Goal: Task Accomplishment & Management: Complete application form

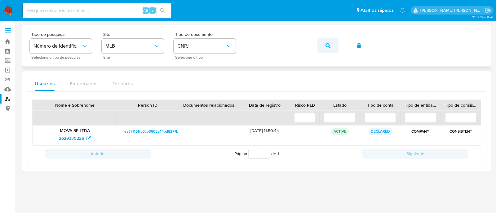
click at [332, 52] on button "button" at bounding box center [327, 45] width 21 height 15
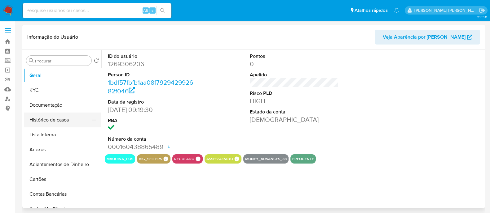
click at [36, 120] on button "Histórico de casos" at bounding box center [60, 120] width 73 height 15
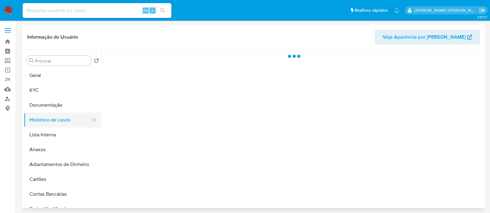
select select "10"
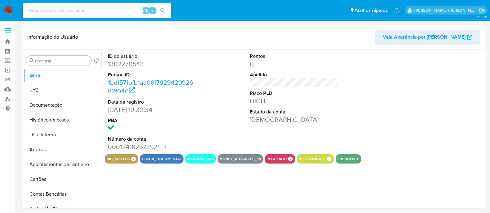
select select "10"
click at [51, 125] on button "Histórico de casos" at bounding box center [60, 120] width 73 height 15
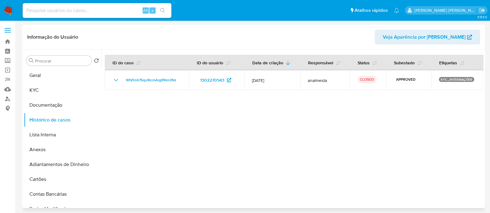
click at [386, 119] on div at bounding box center [292, 129] width 382 height 159
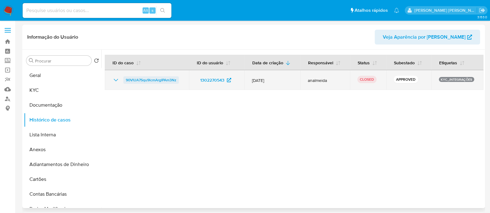
click at [152, 80] on span "90VlUA7Squ9lcmArgIPAm3Nz" at bounding box center [151, 80] width 51 height 7
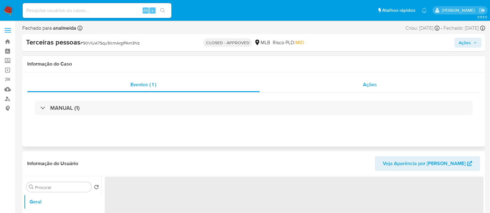
click at [413, 83] on div "Ações" at bounding box center [370, 84] width 221 height 15
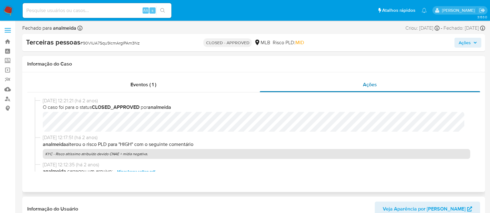
select select "10"
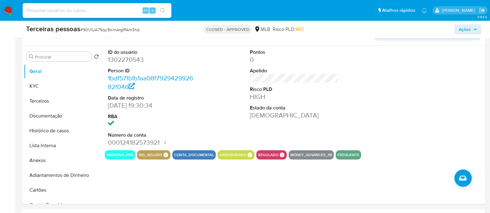
scroll to position [194, 0]
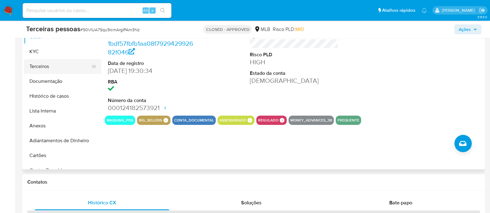
click at [29, 63] on button "Terceiros" at bounding box center [60, 66] width 73 height 15
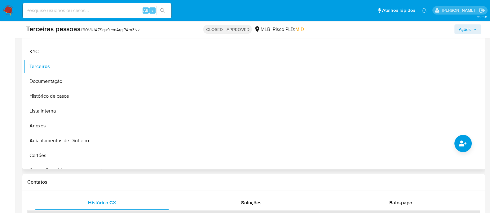
scroll to position [155, 0]
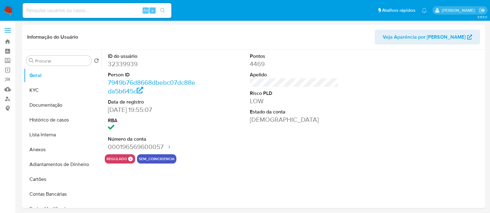
select select "10"
click at [71, 11] on input at bounding box center [97, 11] width 149 height 8
click at [5, 97] on link "Localizador de pessoas" at bounding box center [37, 99] width 74 height 10
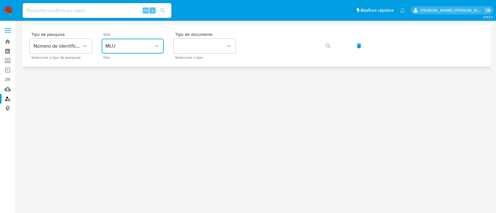
click at [124, 42] on button "MLU" at bounding box center [133, 46] width 62 height 15
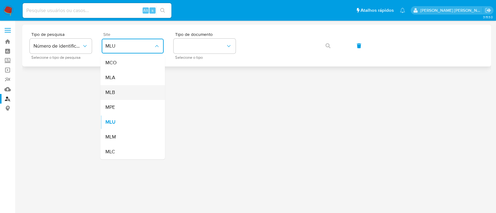
click at [121, 95] on div "MLB" at bounding box center [130, 92] width 51 height 15
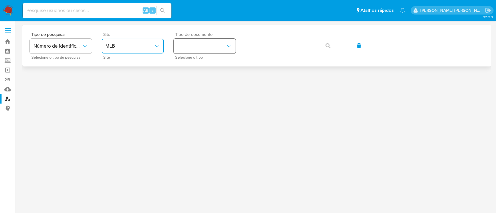
click at [201, 53] on button "identificationType" at bounding box center [205, 46] width 62 height 15
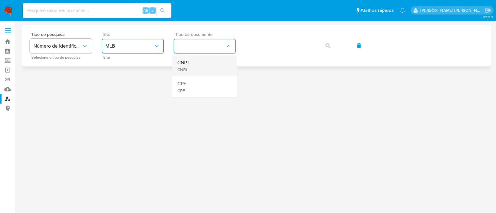
click at [197, 63] on div "CNPJ CNPJ" at bounding box center [202, 65] width 51 height 21
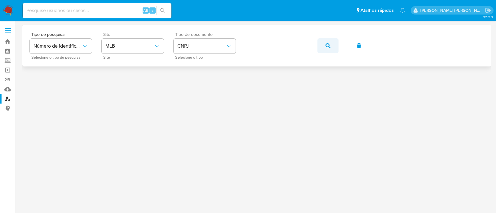
click at [338, 43] on button "button" at bounding box center [327, 45] width 21 height 15
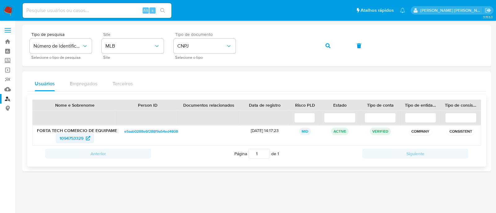
click at [64, 139] on span "1094753329" at bounding box center [71, 139] width 24 height 10
click at [316, 49] on div "Tipo de pesquisa Número de identificação Selecione o tipo de pesquisa Site MLB …" at bounding box center [257, 45] width 454 height 27
click at [327, 46] on icon "button" at bounding box center [327, 45] width 5 height 5
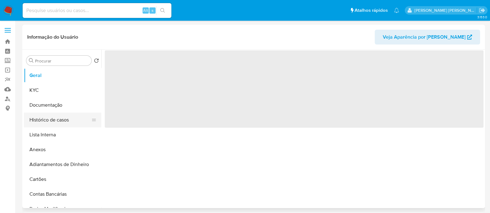
click at [46, 122] on button "Histórico de casos" at bounding box center [60, 120] width 73 height 15
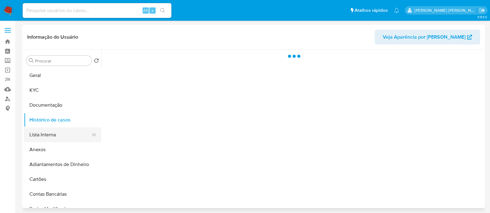
select select "10"
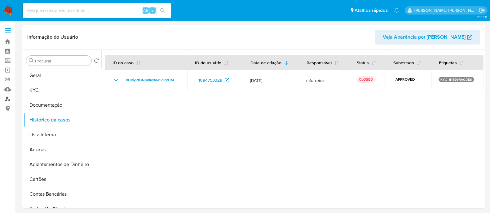
click at [3, 101] on link "Localizador de pessoas" at bounding box center [37, 99] width 74 height 10
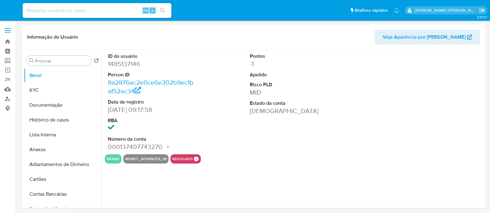
select select "10"
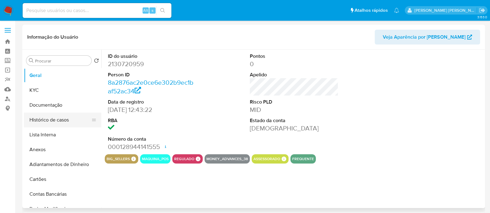
click at [64, 123] on button "Histórico de casos" at bounding box center [60, 120] width 73 height 15
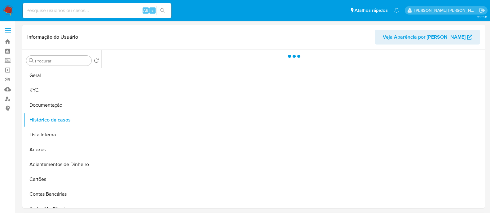
select select "10"
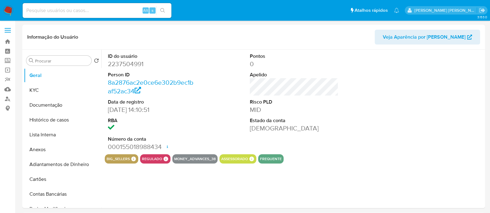
select select "10"
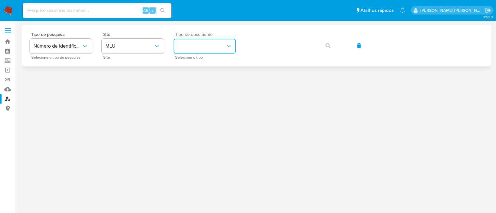
click at [200, 42] on button "identificationType" at bounding box center [205, 46] width 62 height 15
click at [112, 42] on button "MLU" at bounding box center [133, 46] width 62 height 15
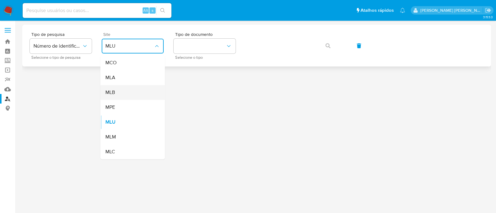
click at [126, 92] on div "MLB" at bounding box center [130, 92] width 51 height 15
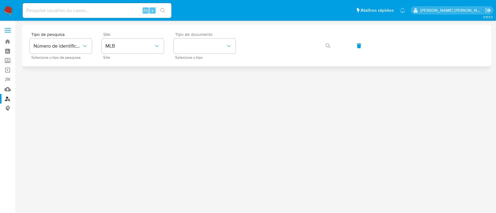
click at [209, 56] on span "Selecione o tipo" at bounding box center [206, 57] width 62 height 3
click at [216, 43] on button "identificationType" at bounding box center [205, 46] width 62 height 15
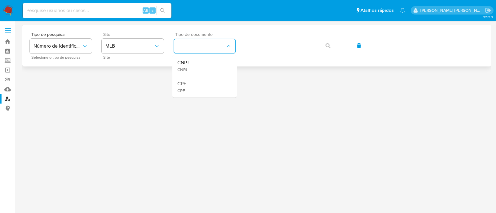
click at [200, 63] on div "CNPJ CNPJ" at bounding box center [202, 65] width 51 height 21
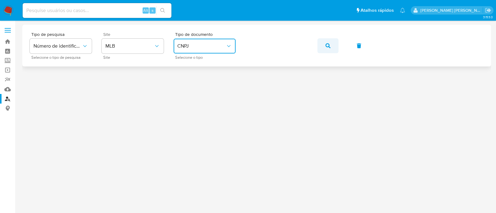
click at [331, 42] on button "button" at bounding box center [327, 45] width 21 height 15
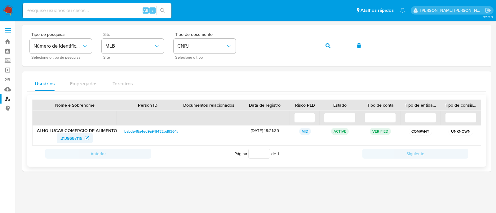
click at [76, 138] on span "2138697116" at bounding box center [71, 139] width 22 height 10
click at [329, 41] on span "button" at bounding box center [327, 46] width 5 height 14
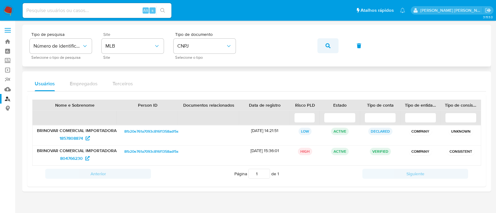
click at [328, 42] on span "button" at bounding box center [327, 46] width 5 height 14
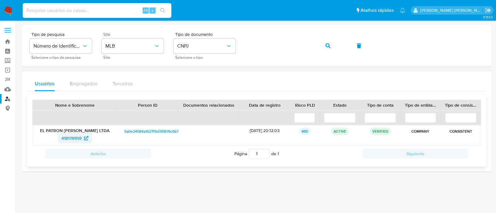
click at [77, 137] on span "418174959" at bounding box center [71, 139] width 20 height 10
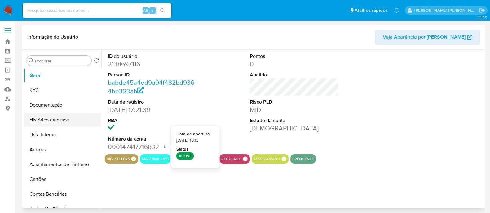
click at [71, 124] on button "Histórico de casos" at bounding box center [60, 120] width 73 height 15
select select "10"
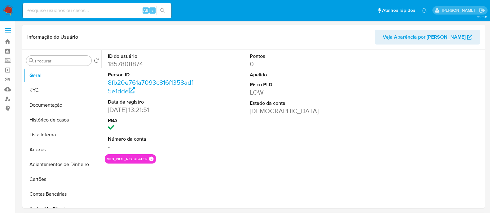
select select "10"
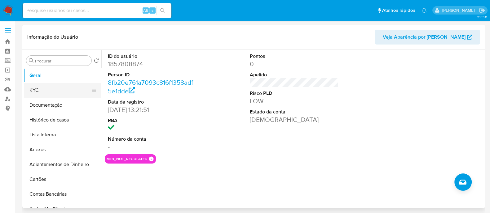
click at [59, 92] on button "KYC" at bounding box center [60, 90] width 73 height 15
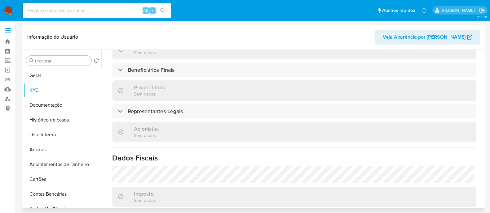
scroll to position [232, 0]
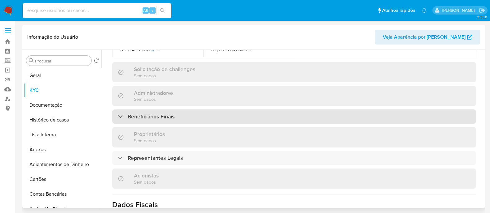
click at [188, 117] on div "Beneficiários Finais" at bounding box center [294, 117] width 364 height 14
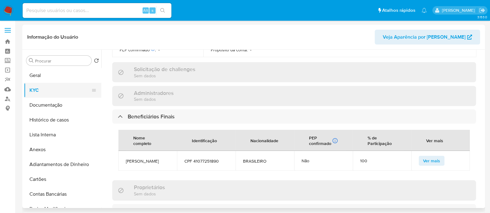
click at [49, 83] on button "KYC" at bounding box center [60, 90] width 73 height 15
click at [66, 74] on button "Geral" at bounding box center [60, 75] width 73 height 15
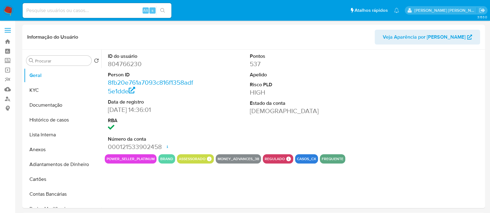
select select "10"
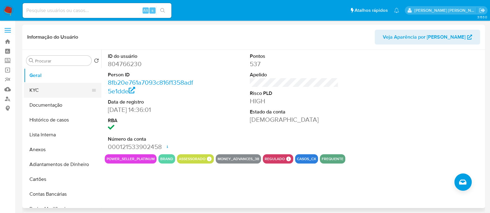
click at [56, 91] on button "KYC" at bounding box center [60, 90] width 73 height 15
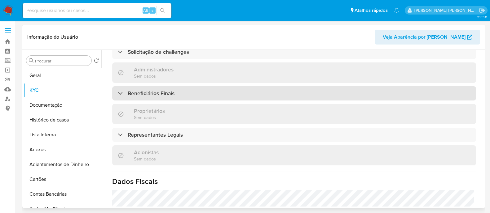
scroll to position [282, 0]
click at [174, 97] on h3 "Beneficiários Finais" at bounding box center [151, 93] width 47 height 7
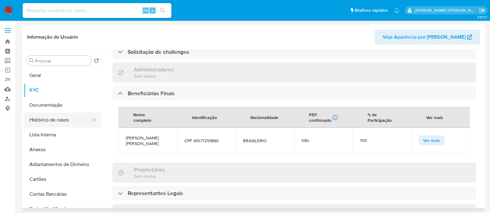
click at [37, 118] on button "Histórico de casos" at bounding box center [60, 120] width 73 height 15
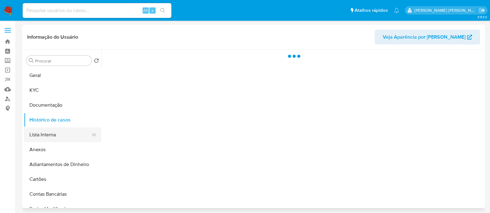
scroll to position [0, 0]
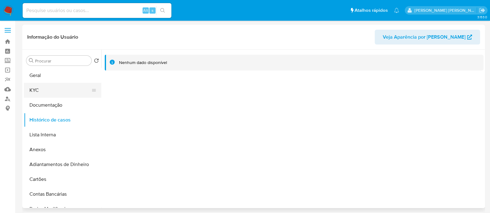
click at [55, 87] on button "KYC" at bounding box center [60, 90] width 73 height 15
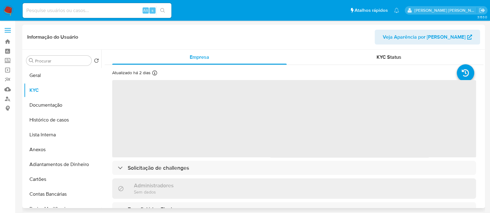
scroll to position [155, 0]
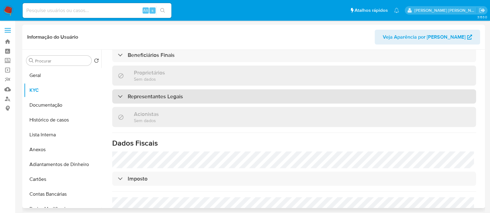
click at [197, 98] on div "Representantes Legais" at bounding box center [294, 97] width 364 height 14
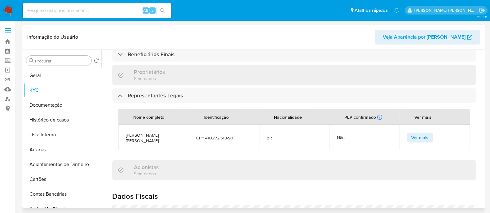
scroll to position [360, 0]
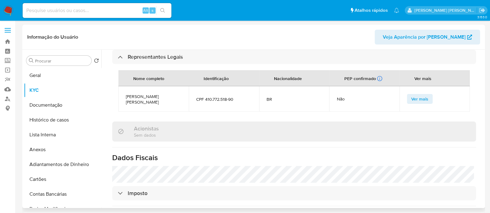
click at [153, 102] on td "Erica Da Silva Almeida" at bounding box center [153, 98] width 70 height 25
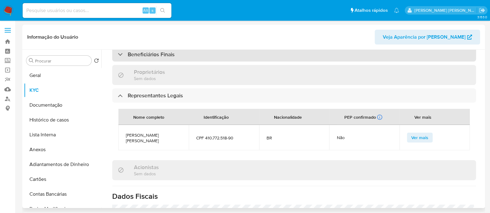
click at [232, 56] on div "Beneficiários Finais" at bounding box center [294, 54] width 364 height 14
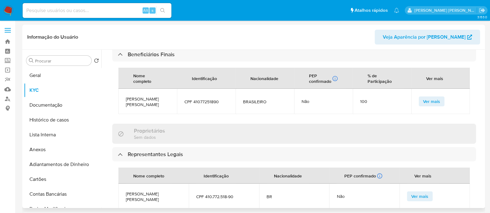
click at [146, 102] on span "ERICA DA SILVA ALMEIDA" at bounding box center [148, 101] width 44 height 11
click at [146, 101] on span "ERICA DA SILVA ALMEIDA" at bounding box center [148, 101] width 44 height 11
copy span "ERICA DA SILVA ALMEIDA"
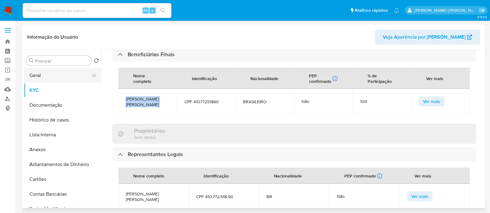
click at [51, 75] on button "Geral" at bounding box center [60, 75] width 73 height 15
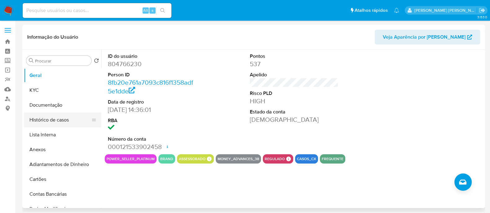
click at [53, 117] on button "Histórico de casos" at bounding box center [60, 120] width 73 height 15
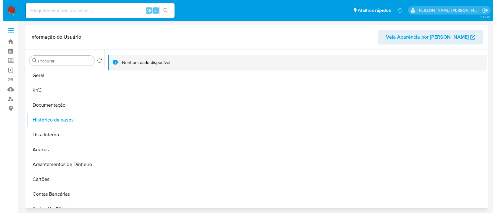
scroll to position [38, 0]
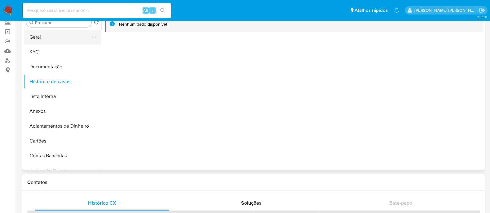
click at [40, 33] on button "Geral" at bounding box center [60, 37] width 73 height 15
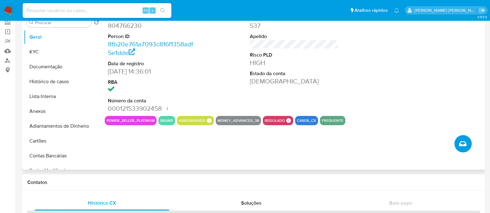
click at [459, 145] on icon "Criar caso manual" at bounding box center [462, 143] width 7 height 7
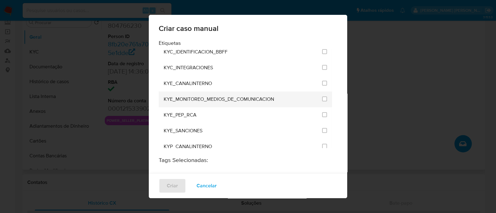
scroll to position [503, 0]
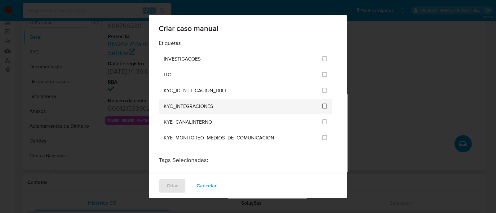
click at [322, 104] on input "2093" at bounding box center [324, 106] width 5 height 5
checkbox input "true"
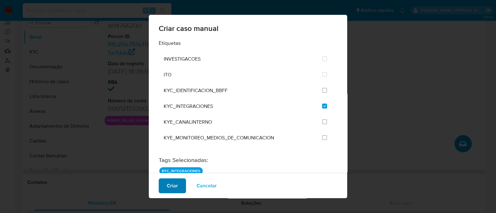
click at [171, 189] on span "Criar" at bounding box center [172, 186] width 11 height 14
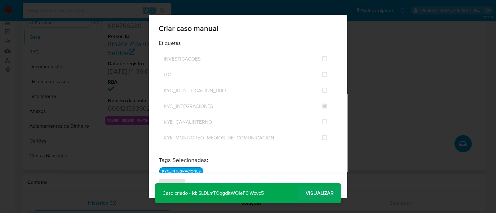
click at [319, 194] on span "Visualizar" at bounding box center [320, 194] width 28 height 0
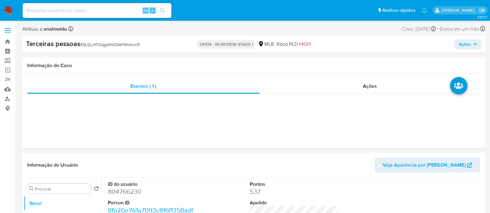
select select "10"
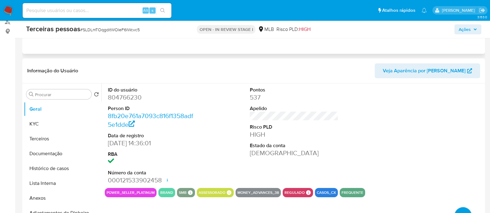
scroll to position [155, 0]
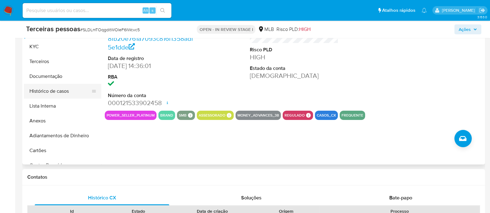
click at [54, 89] on button "Histórico de casos" at bounding box center [60, 91] width 73 height 15
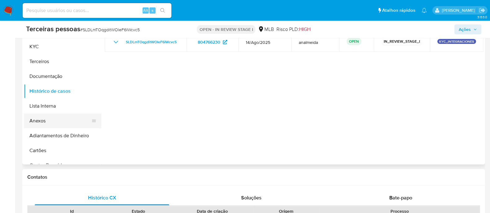
click at [44, 119] on button "Anexos" at bounding box center [60, 121] width 73 height 15
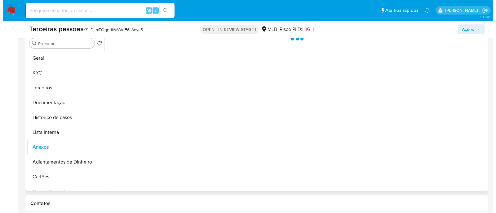
scroll to position [116, 0]
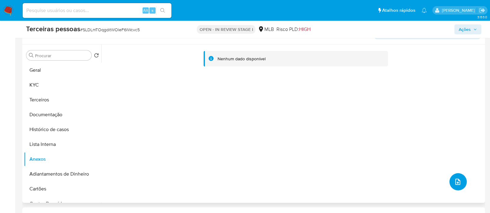
click at [456, 178] on span "upload-file" at bounding box center [457, 181] width 7 height 7
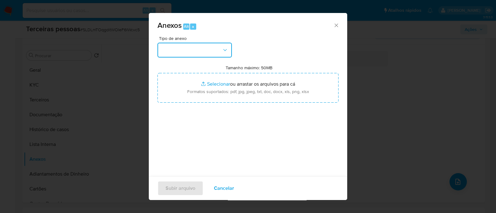
click at [220, 48] on button "button" at bounding box center [194, 50] width 74 height 15
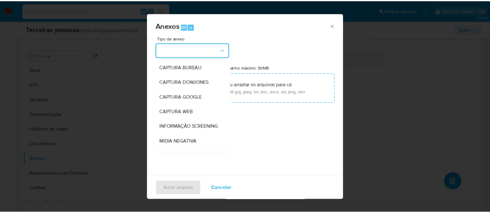
scroll to position [95, 0]
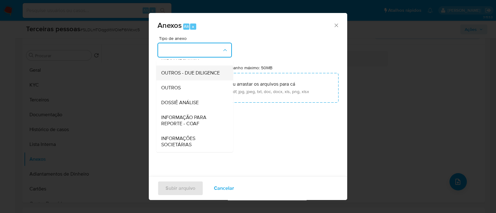
click at [200, 70] on span "OUTROS - DUE DILIGENCE" at bounding box center [190, 73] width 59 height 6
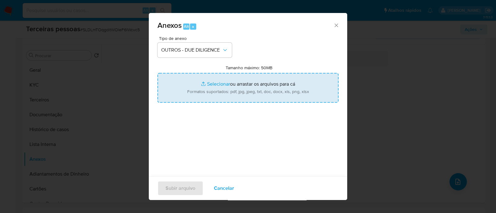
click at [292, 92] on input "Tamanho máximo: 50MB Selecionar arquivos" at bounding box center [247, 88] width 181 height 30
type input "C:\fakepath\Matriz de Risco - BRINOVAR COMERCIAL IMPORTADORA LTDA..pdf"
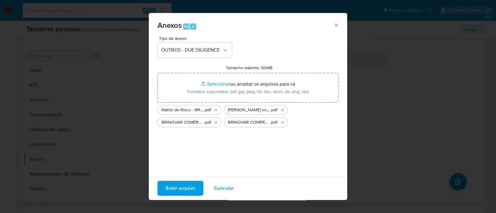
click at [180, 185] on span "Subir arquivo" at bounding box center [180, 189] width 30 height 14
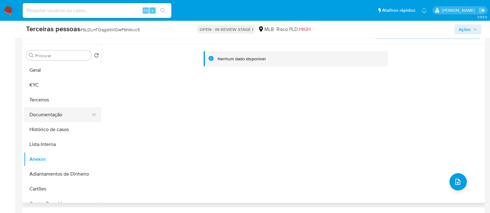
click at [67, 115] on button "Documentação" at bounding box center [60, 115] width 73 height 15
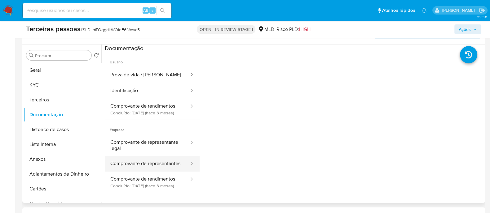
click at [134, 163] on button "Comprovante de representantes" at bounding box center [147, 164] width 85 height 16
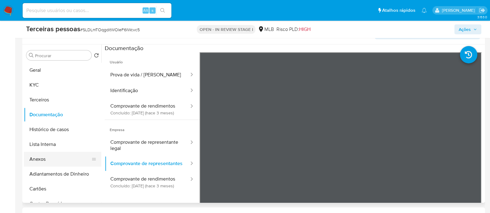
click at [37, 166] on button "Anexos" at bounding box center [60, 159] width 73 height 15
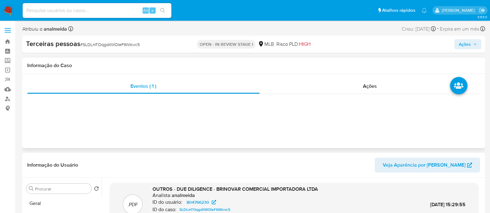
scroll to position [77, 0]
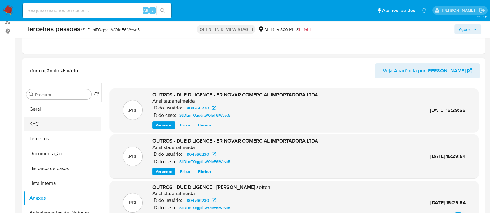
click at [49, 120] on button "KYC" at bounding box center [60, 124] width 73 height 15
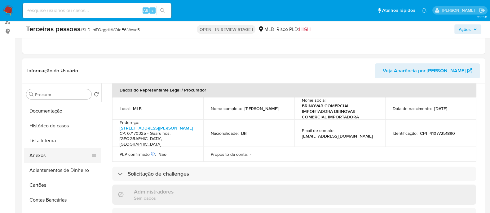
scroll to position [20, 0]
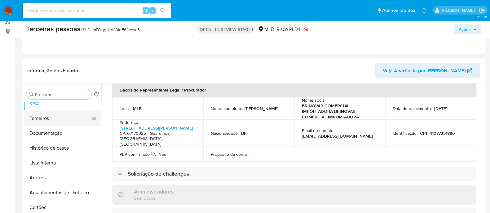
click at [52, 113] on button "Terceiros" at bounding box center [60, 118] width 73 height 15
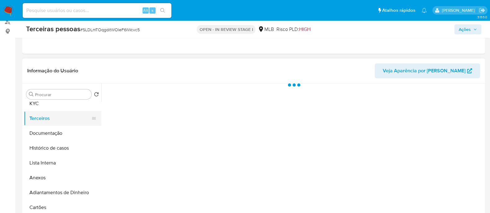
scroll to position [0, 0]
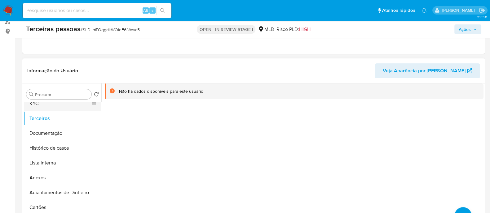
click at [60, 105] on button "KYC" at bounding box center [60, 103] width 73 height 15
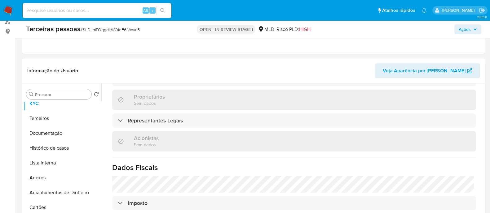
scroll to position [283, 0]
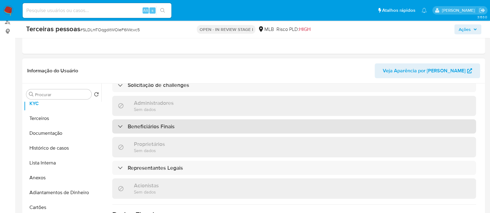
click at [177, 131] on div "Beneficiários Finais" at bounding box center [294, 127] width 364 height 14
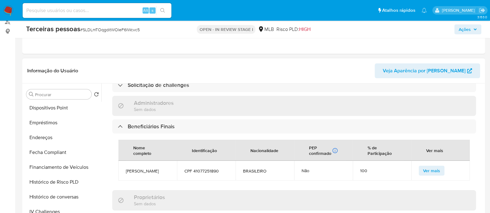
scroll to position [98, 0]
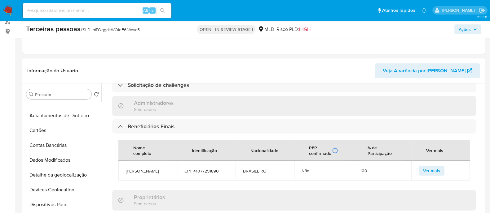
click at [201, 172] on span "CPF 41077251890" at bounding box center [206, 172] width 44 height 6
copy span "41077251890"
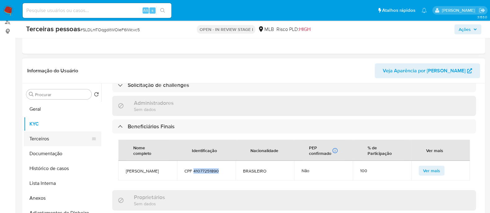
click at [47, 137] on button "Terceiros" at bounding box center [60, 139] width 73 height 15
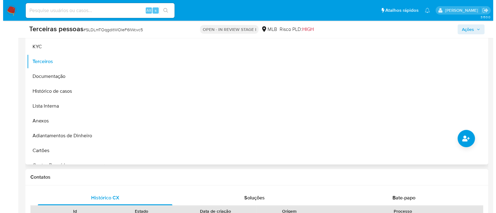
scroll to position [155, 0]
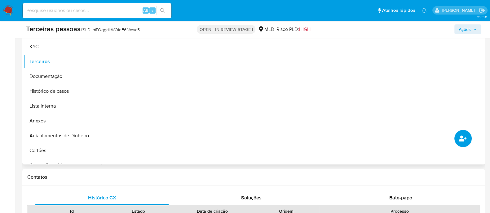
click at [458, 138] on button "common.add_complementary_information" at bounding box center [462, 138] width 17 height 17
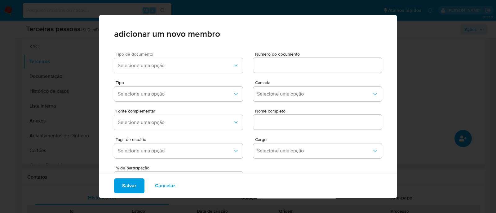
click at [144, 57] on div "Tipo de documento Selecione uma opção" at bounding box center [178, 64] width 129 height 24
click at [140, 60] on button "Selecione uma opção" at bounding box center [178, 65] width 129 height 15
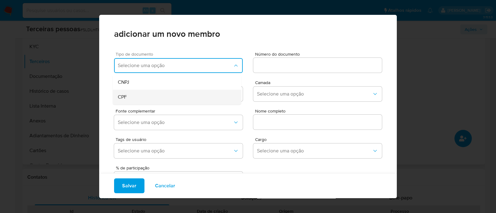
click at [132, 99] on div "CPF" at bounding box center [165, 97] width 95 height 15
click at [271, 66] on input at bounding box center [317, 65] width 129 height 8
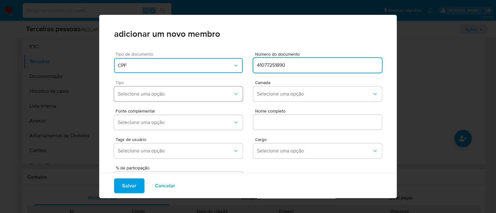
type input "41077251890"
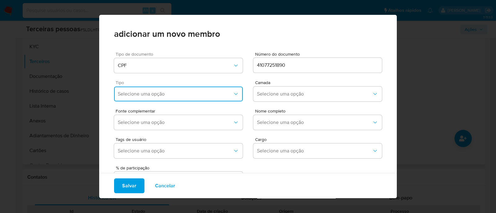
click at [172, 100] on button "Selecione uma opção" at bounding box center [178, 94] width 129 height 15
click at [143, 175] on div "Accionistas" at bounding box center [165, 170] width 95 height 15
click at [301, 97] on span "Selecione uma opção" at bounding box center [314, 94] width 115 height 6
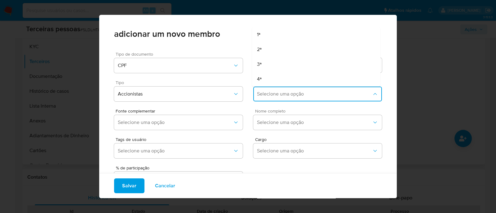
click at [270, 115] on button "Selecione uma opção" at bounding box center [317, 122] width 129 height 15
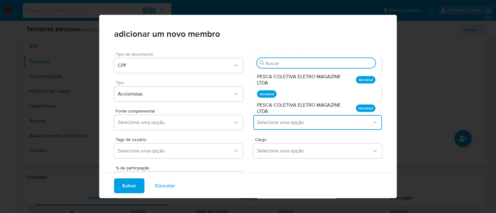
click at [246, 99] on div "Tipo Accionistas Camada Selecione uma opção" at bounding box center [248, 90] width 268 height 29
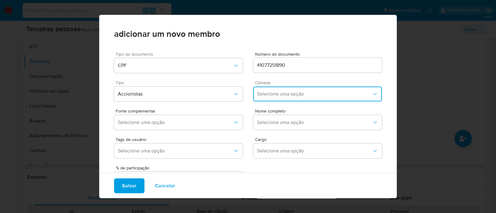
click at [271, 94] on span "Selecione uma opção" at bounding box center [314, 94] width 115 height 6
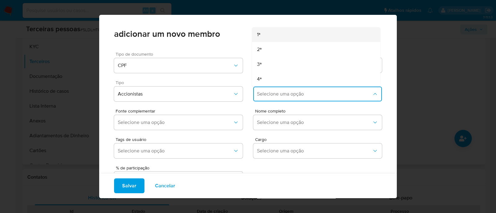
click at [261, 33] on div "1ª" at bounding box center [304, 34] width 95 height 15
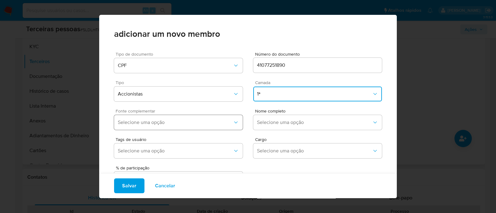
click at [198, 119] on button "Selecione uma opção" at bounding box center [178, 122] width 129 height 15
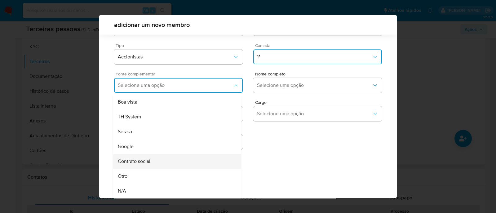
click at [160, 160] on div "Contrato social" at bounding box center [165, 161] width 95 height 15
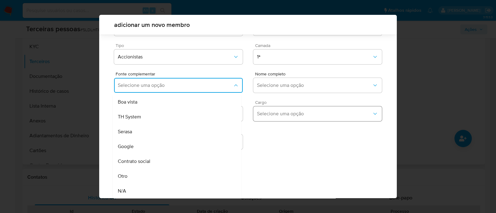
scroll to position [23, 0]
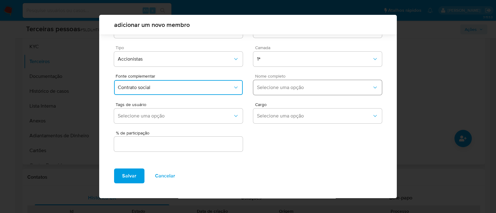
click at [305, 80] on button "Selecione uma opção" at bounding box center [317, 87] width 129 height 15
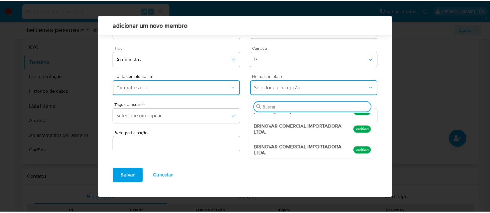
scroll to position [223, 0]
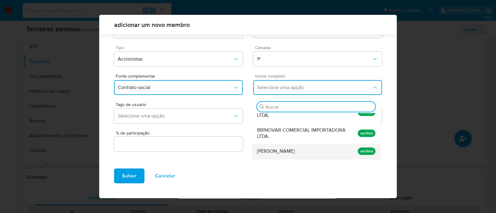
click at [325, 151] on div "Erica da Silva Almeida" at bounding box center [304, 151] width 95 height 15
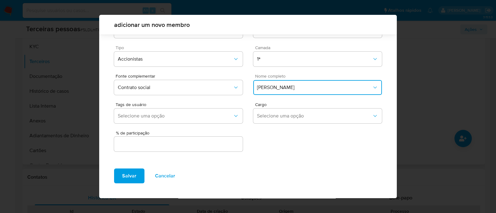
click at [193, 147] on input "text" at bounding box center [178, 144] width 129 height 8
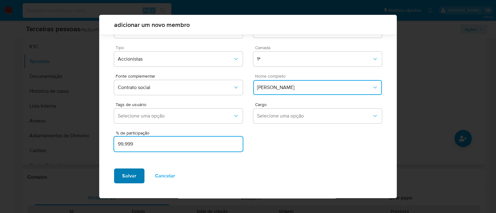
type input "99.999"
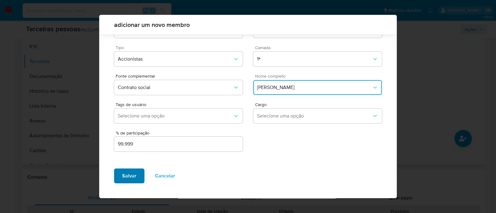
click at [124, 176] on span "Salvar" at bounding box center [129, 176] width 14 height 14
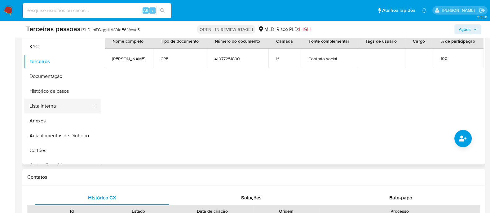
click at [30, 101] on button "Lista Interna" at bounding box center [60, 106] width 73 height 15
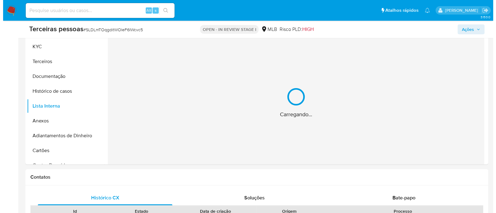
scroll to position [116, 0]
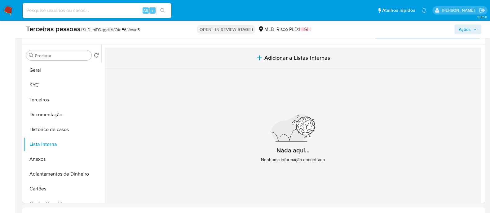
click at [276, 67] on button "Adicionar a Listas Internas" at bounding box center [293, 58] width 376 height 21
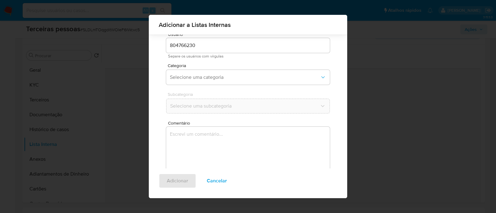
scroll to position [5, 0]
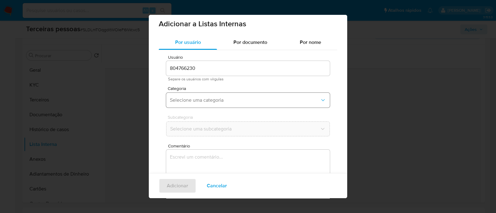
click at [217, 93] on button "Selecione uma categoria" at bounding box center [248, 100] width 164 height 15
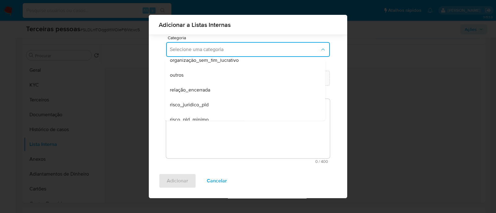
scroll to position [161, 0]
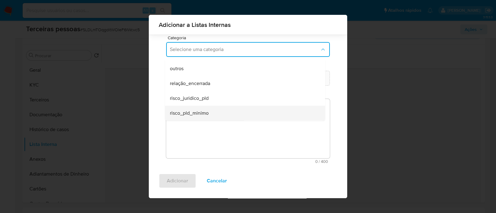
click at [204, 118] on div "risco_pld_minimo" at bounding box center [243, 113] width 147 height 15
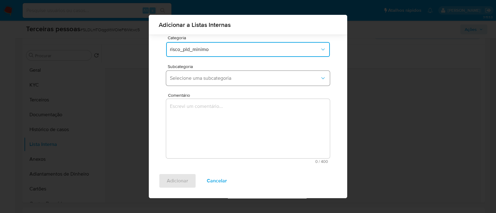
click at [208, 83] on button "Selecione uma subcategoria" at bounding box center [248, 78] width 164 height 15
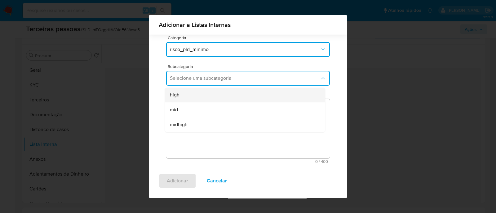
click at [205, 97] on div "high" at bounding box center [243, 95] width 147 height 15
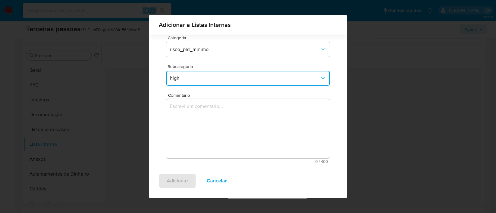
click at [222, 128] on textarea "Comentário" at bounding box center [248, 128] width 164 height 59
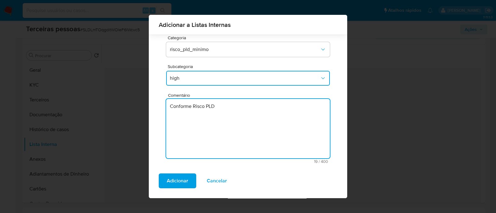
type textarea "Conforme Risco PLD"
click at [156, 180] on div "Adicionar Cancelar" at bounding box center [248, 184] width 198 height 30
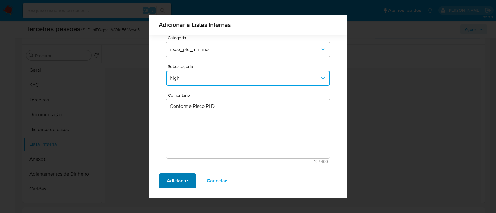
click at [170, 180] on span "Adicionar" at bounding box center [177, 181] width 21 height 14
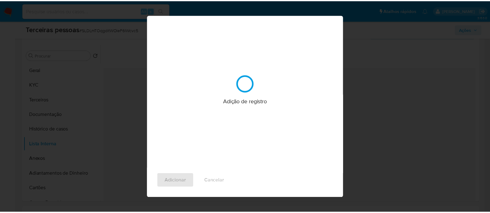
scroll to position [0, 0]
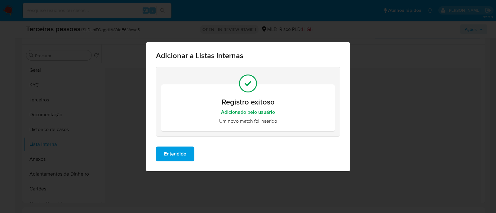
click at [177, 155] on span "Entendido" at bounding box center [175, 154] width 22 height 14
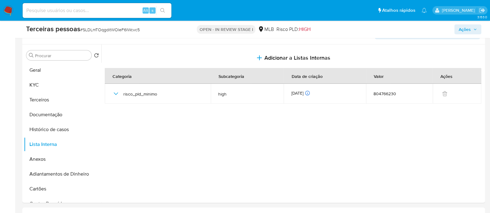
click at [471, 29] on span "Ações" at bounding box center [468, 29] width 18 height 9
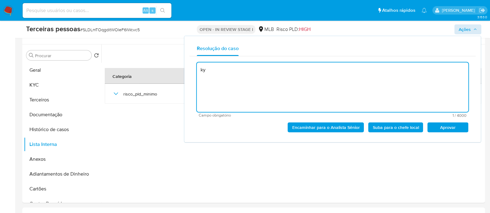
type textarea "k"
click at [451, 126] on span "Aprovar" at bounding box center [448, 127] width 32 height 9
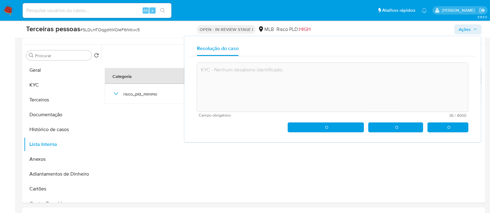
type textarea "KYC - Nenhum desabono identificado."
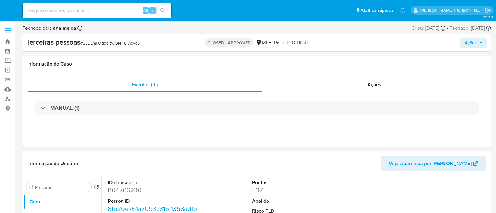
select select "10"
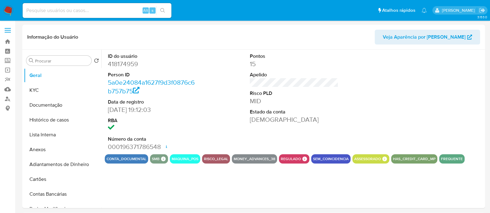
select select "10"
click at [46, 110] on button "Documentação" at bounding box center [60, 105] width 73 height 15
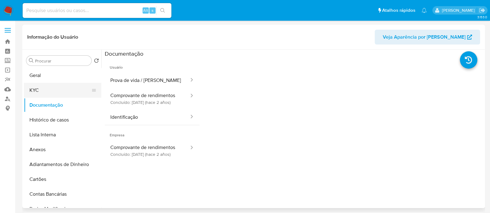
click at [46, 90] on button "KYC" at bounding box center [60, 90] width 73 height 15
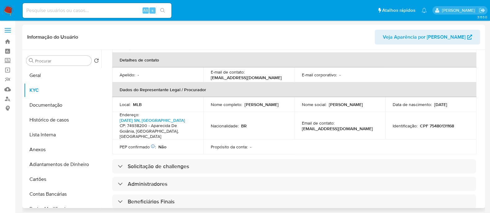
scroll to position [232, 0]
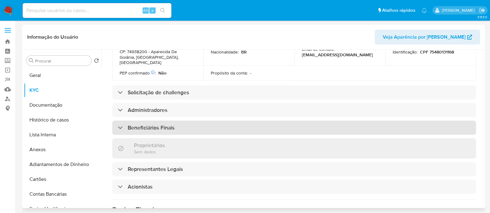
click at [174, 125] on h3 "Beneficiários Finais" at bounding box center [151, 128] width 47 height 7
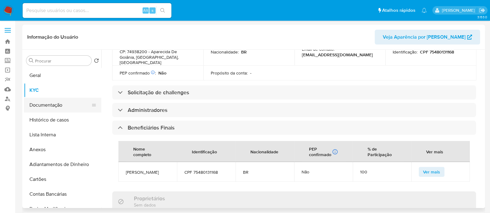
click at [40, 112] on button "Documentação" at bounding box center [60, 105] width 73 height 15
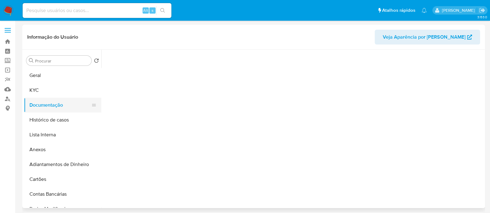
scroll to position [0, 0]
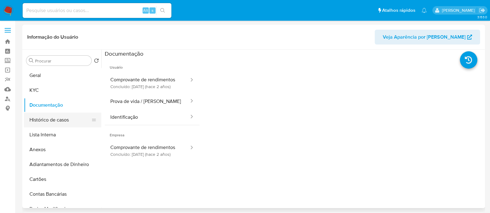
click at [40, 114] on button "Histórico de casos" at bounding box center [60, 120] width 73 height 15
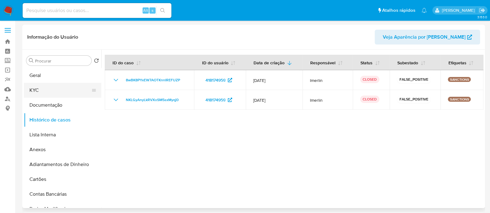
click at [42, 88] on button "KYC" at bounding box center [60, 90] width 73 height 15
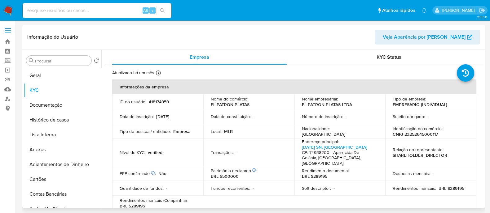
click at [421, 135] on p "CNPJ 23252645000117" at bounding box center [415, 135] width 45 height 6
copy p "23252645000117"
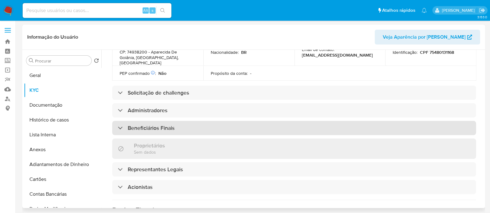
scroll to position [232, 0]
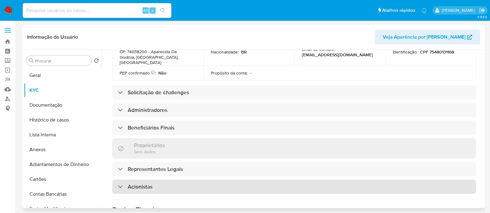
click at [150, 184] on h3 "Acionistas" at bounding box center [140, 187] width 25 height 7
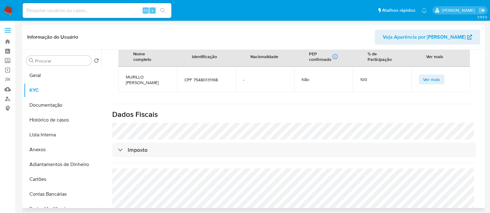
scroll to position [387, 0]
click at [144, 74] on span "MURILLO [PERSON_NAME]" at bounding box center [148, 79] width 44 height 11
copy span "MURILLO [PERSON_NAME]"
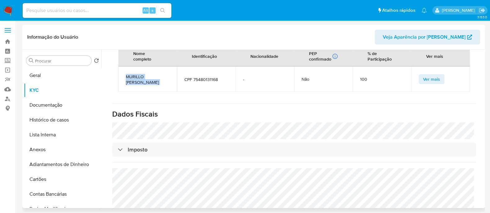
copy span "MURILLO [PERSON_NAME]"
click at [49, 77] on button "Geral" at bounding box center [60, 75] width 73 height 15
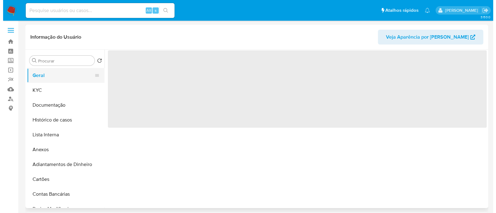
scroll to position [0, 0]
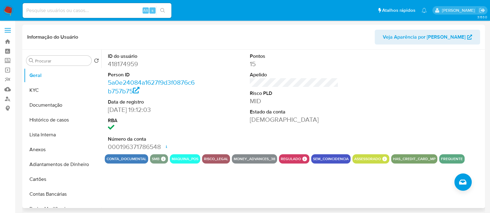
click at [434, 81] on div at bounding box center [436, 102] width 95 height 105
click at [461, 184] on icon "Criar caso manual" at bounding box center [462, 182] width 7 height 7
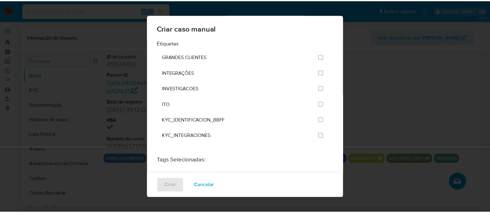
scroll to position [542, 0]
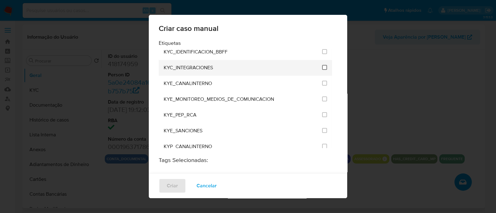
click at [322, 65] on input "2093" at bounding box center [324, 67] width 5 height 5
checkbox input "true"
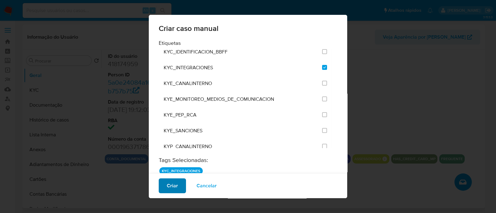
click at [173, 190] on span "Criar" at bounding box center [172, 186] width 11 height 14
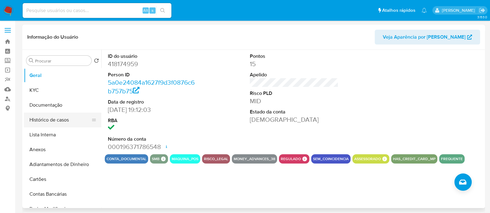
click at [26, 121] on button "Histórico de casos" at bounding box center [60, 120] width 73 height 15
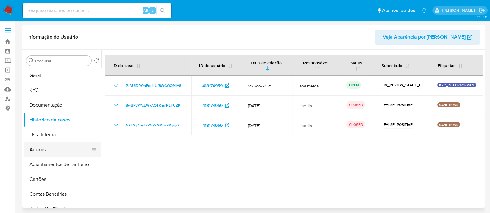
click at [49, 155] on button "Anexos" at bounding box center [60, 150] width 73 height 15
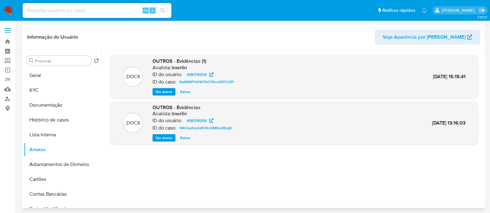
click at [170, 164] on div ".DOCX OUTROS - Evidências (1) Analista: lmerlin ID do usuário: 418174959 ID do …" at bounding box center [294, 129] width 369 height 149
click at [68, 119] on button "Histórico de casos" at bounding box center [60, 120] width 73 height 15
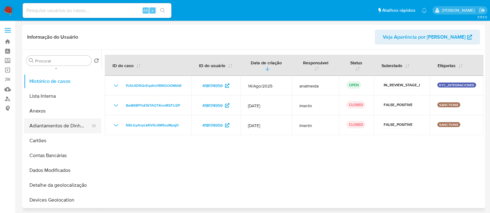
scroll to position [38, 0]
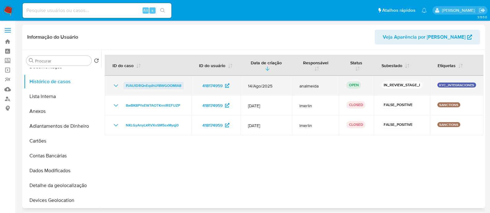
click at [160, 84] on span "PJAUIDRQnEqdhUf8WGOOMIA8" at bounding box center [153, 85] width 55 height 7
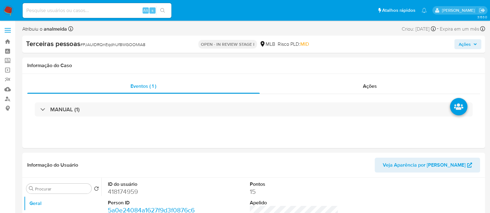
select select "10"
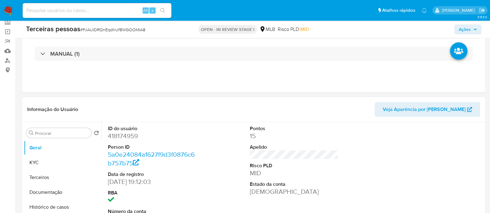
scroll to position [77, 0]
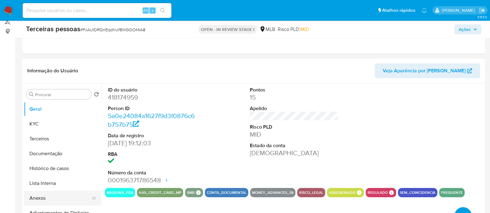
click at [51, 194] on button "Anexos" at bounding box center [60, 198] width 73 height 15
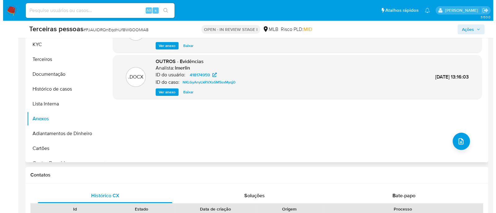
scroll to position [155, 0]
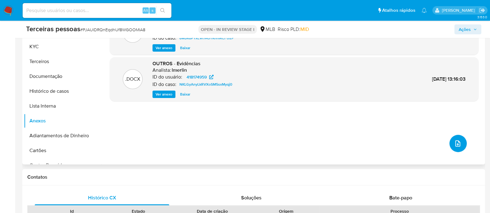
click at [460, 147] on button "upload-file" at bounding box center [457, 143] width 17 height 17
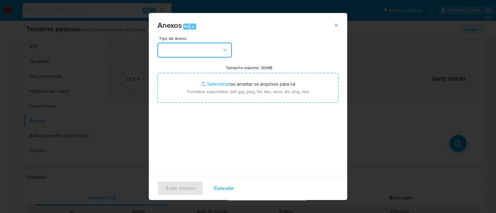
click at [174, 53] on button "button" at bounding box center [194, 50] width 74 height 15
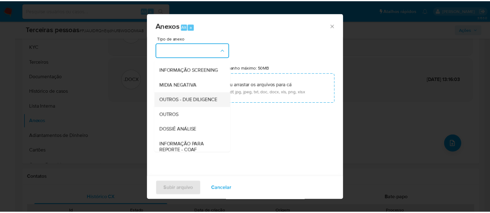
scroll to position [95, 0]
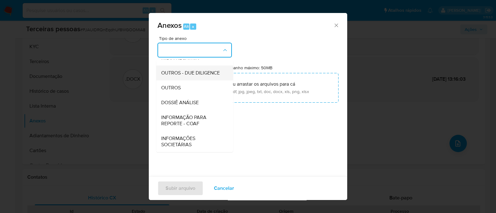
click at [172, 70] on span "OUTROS - DUE DILIGENCE" at bounding box center [190, 73] width 59 height 6
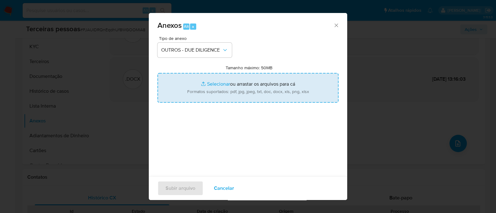
click at [239, 77] on input "Tamanho máximo: 50MB Selecionar arquivos" at bounding box center [247, 88] width 181 height 30
type input "C:\fakepath\Matriz de Risco - EL PATRON PLATAS LTDA.pdf"
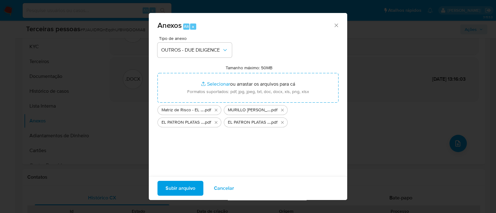
click at [183, 187] on span "Subir arquivo" at bounding box center [180, 189] width 30 height 14
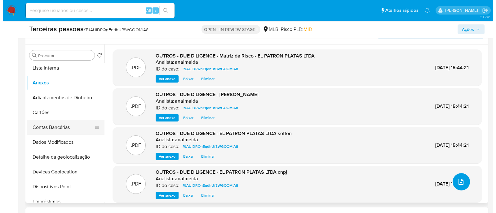
scroll to position [38, 0]
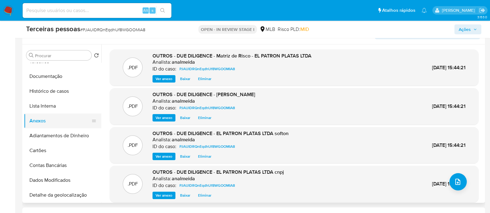
click at [49, 113] on button "Lista Interna" at bounding box center [62, 106] width 77 height 15
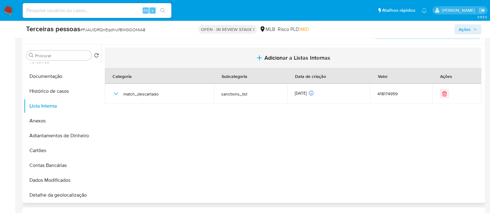
click at [257, 61] on icon "button" at bounding box center [259, 57] width 7 height 7
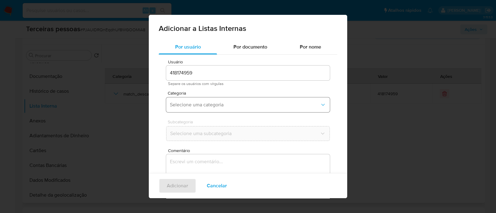
click at [209, 111] on button "Selecione uma categoria" at bounding box center [248, 105] width 164 height 15
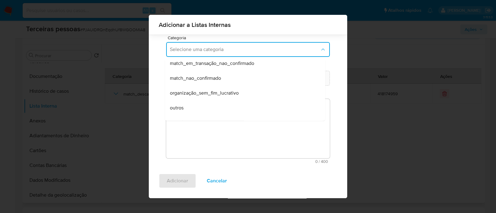
scroll to position [161, 0]
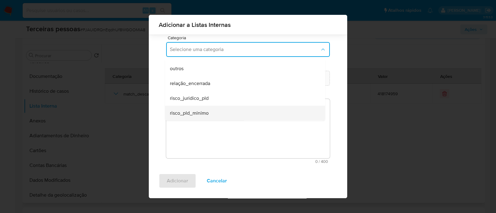
click at [211, 111] on div "risco_pld_minimo" at bounding box center [243, 113] width 147 height 15
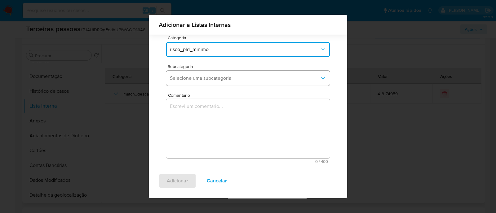
click at [217, 81] on span "Selecione uma subcategoria" at bounding box center [245, 78] width 150 height 6
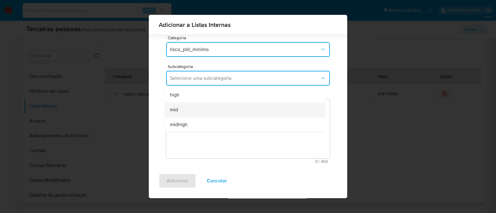
click at [201, 110] on div "mid" at bounding box center [243, 110] width 147 height 15
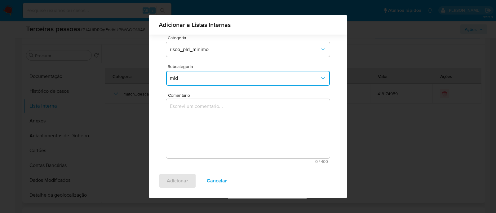
click at [341, 127] on div "Adicionar a Listas Internas Por usuário Por documento Por nome Usuário 41817495…" at bounding box center [248, 107] width 198 height 184
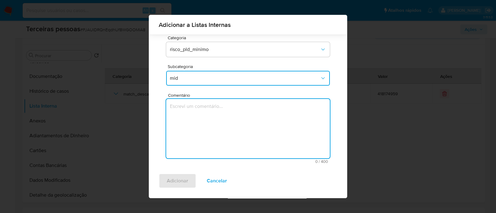
click at [285, 109] on textarea "Comentário" at bounding box center [248, 128] width 164 height 59
type textarea "R"
type textarea "Conforme Risco PLD"
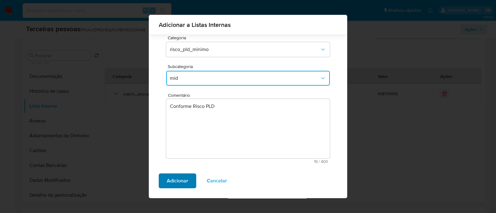
click at [171, 182] on span "Adicionar" at bounding box center [177, 181] width 21 height 14
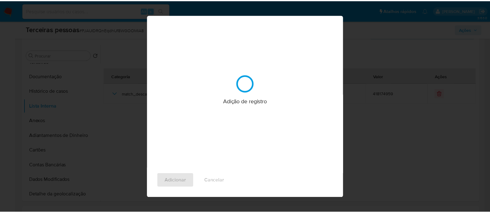
scroll to position [0, 0]
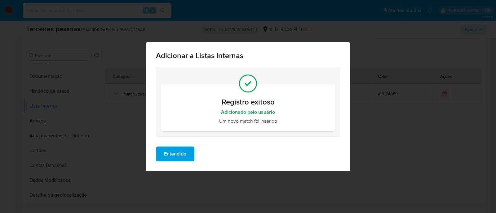
click at [181, 158] on span "Entendido" at bounding box center [175, 154] width 22 height 14
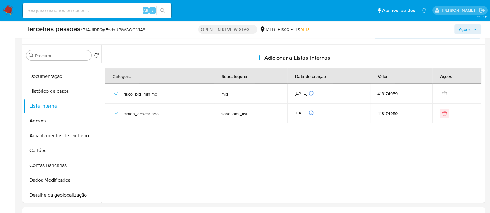
click at [463, 29] on span "Ações" at bounding box center [465, 29] width 12 height 10
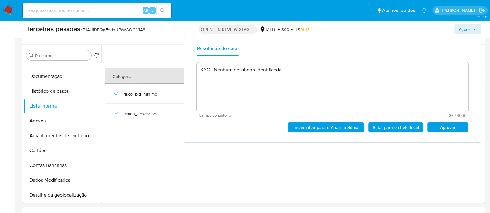
click at [464, 129] on span "Aprovar" at bounding box center [448, 127] width 32 height 9
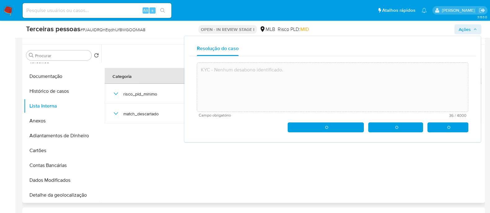
type textarea "KYC - Nenhum desabono identificado."
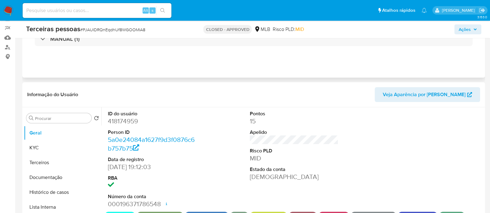
scroll to position [116, 0]
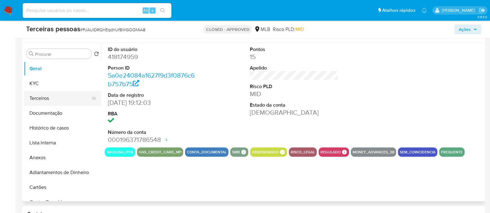
select select "10"
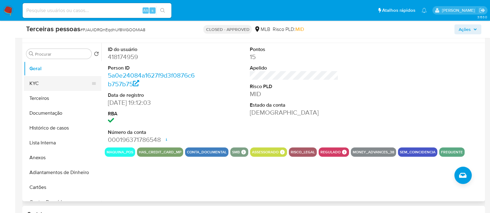
click at [36, 78] on button "KYC" at bounding box center [60, 83] width 73 height 15
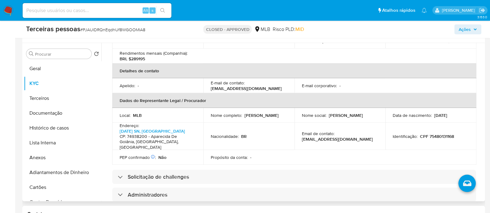
scroll to position [232, 0]
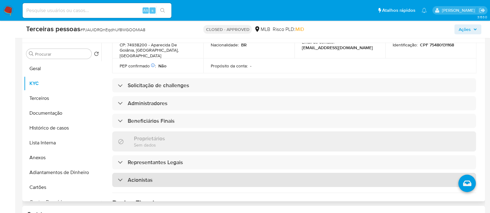
click at [175, 173] on div "Acionistas" at bounding box center [294, 180] width 364 height 14
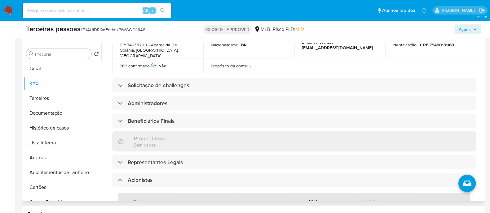
scroll to position [271, 0]
